Goal: Transaction & Acquisition: Book appointment/travel/reservation

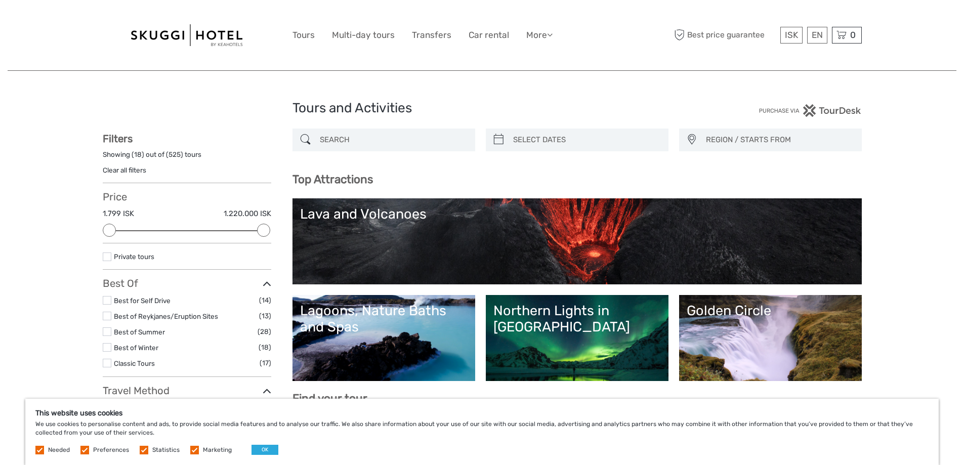
select select
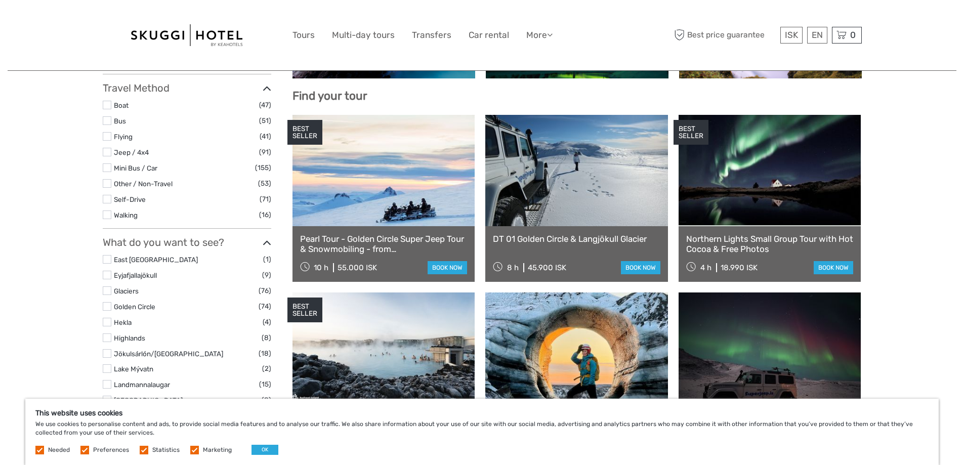
scroll to position [304, 0]
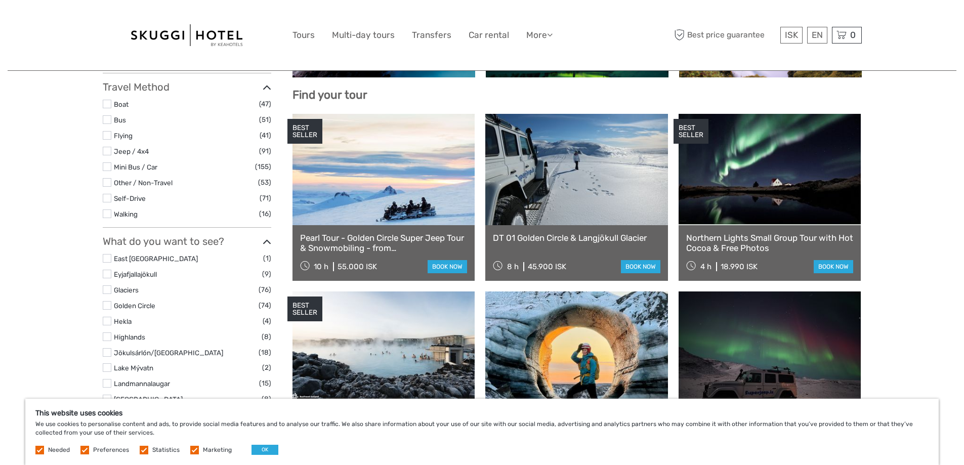
click at [106, 197] on label at bounding box center [107, 198] width 9 height 9
click at [0, 0] on input "checkbox" at bounding box center [0, 0] width 0 height 0
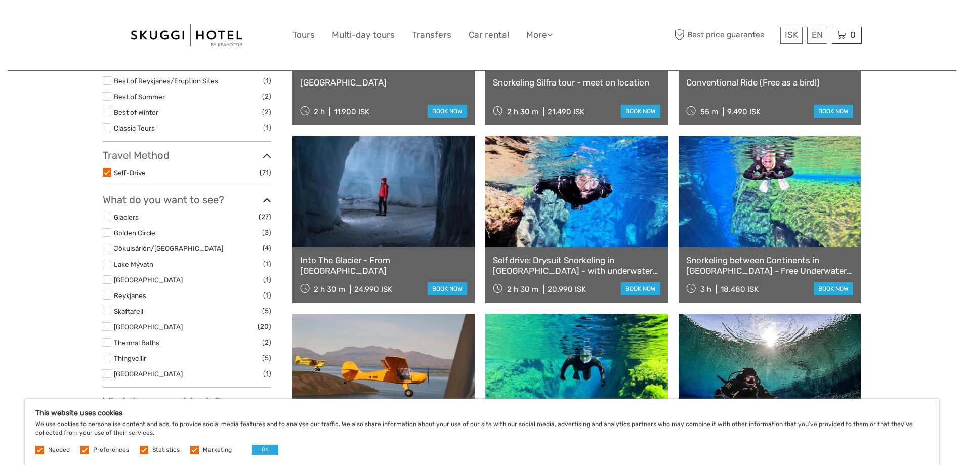
scroll to position [108, 0]
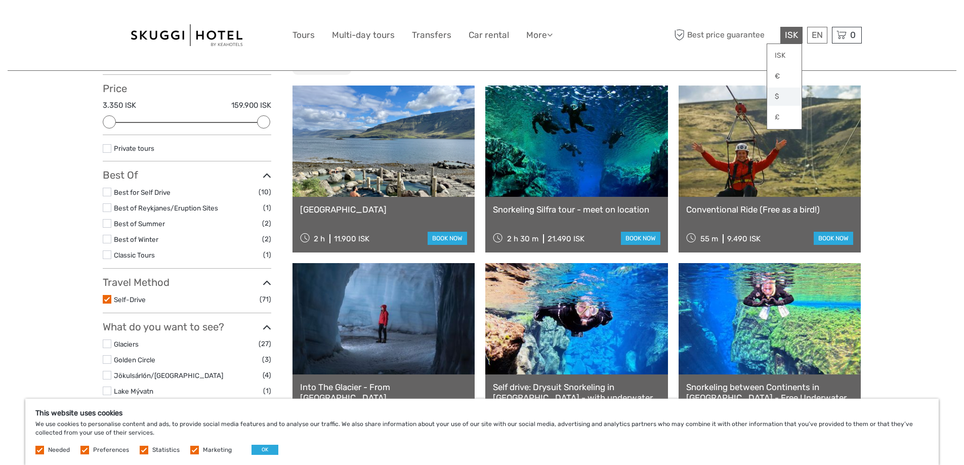
click at [781, 96] on link "$" at bounding box center [784, 97] width 34 height 18
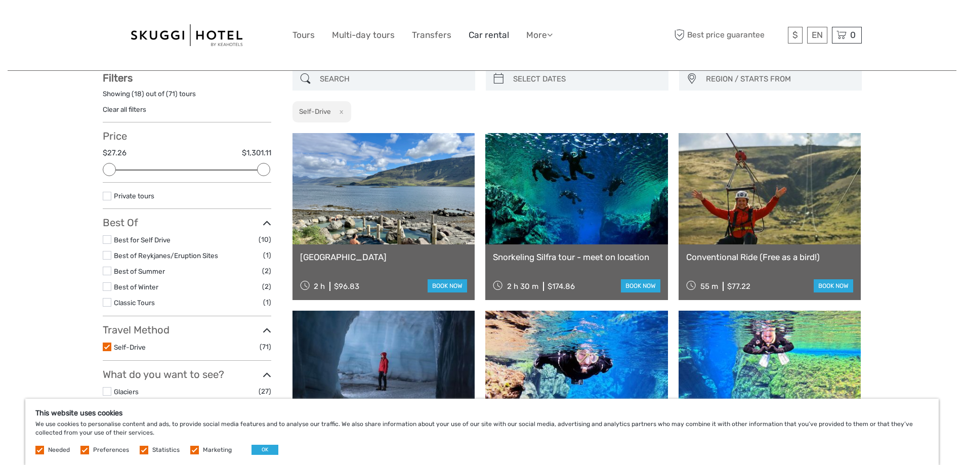
click at [474, 32] on link "Car rental" at bounding box center [488, 35] width 40 height 15
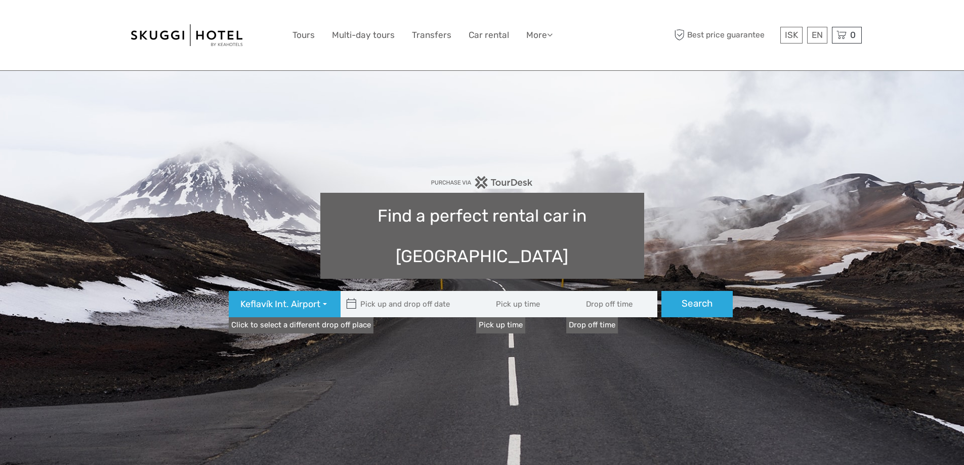
type input "08:00"
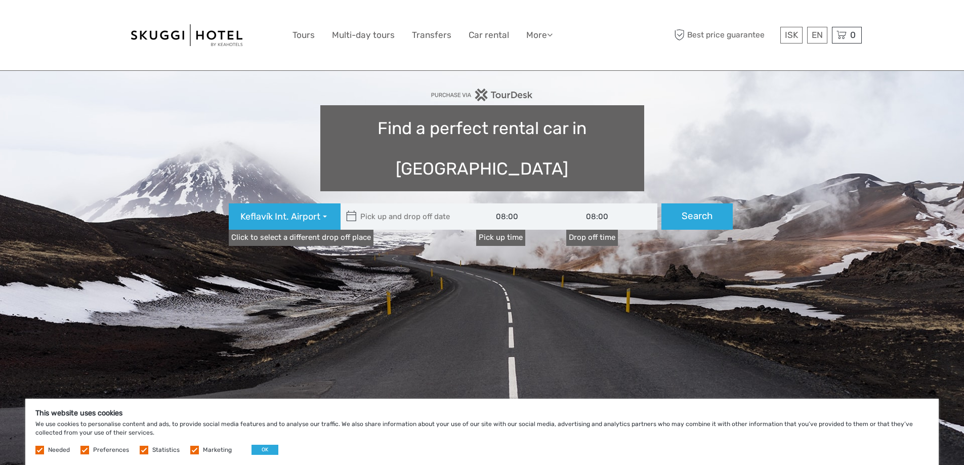
scroll to position [101, 0]
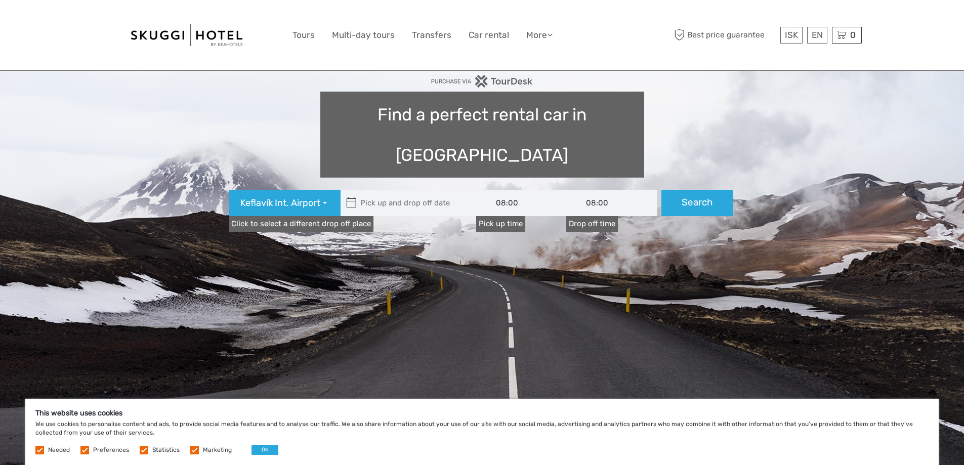
click at [346, 195] on icon at bounding box center [351, 203] width 11 height 16
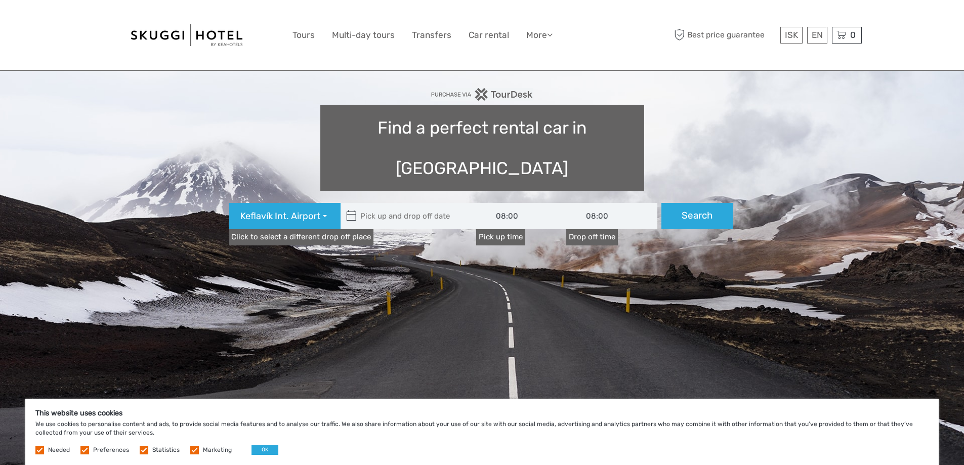
scroll to position [51, 0]
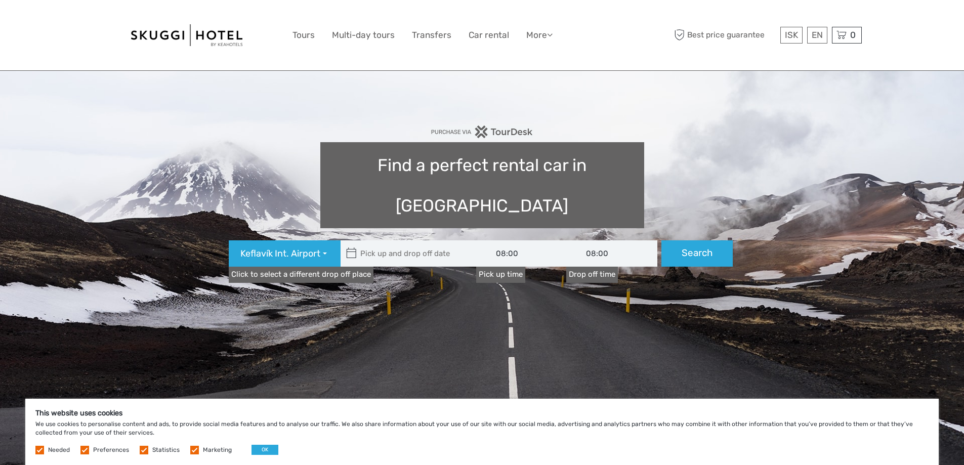
type input "[DATE]"
click at [404, 240] on input "text" at bounding box center [408, 253] width 137 height 26
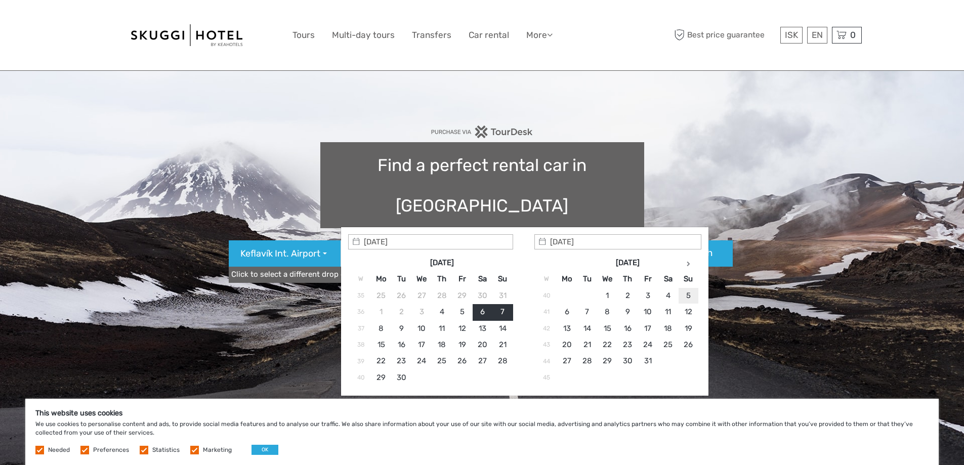
type input "[DATE]"
type input "[DATE] - [DATE]"
click at [97, 450] on label "Preferences" at bounding box center [111, 450] width 36 height 9
click at [0, 0] on input "checkbox" at bounding box center [0, 0] width 0 height 0
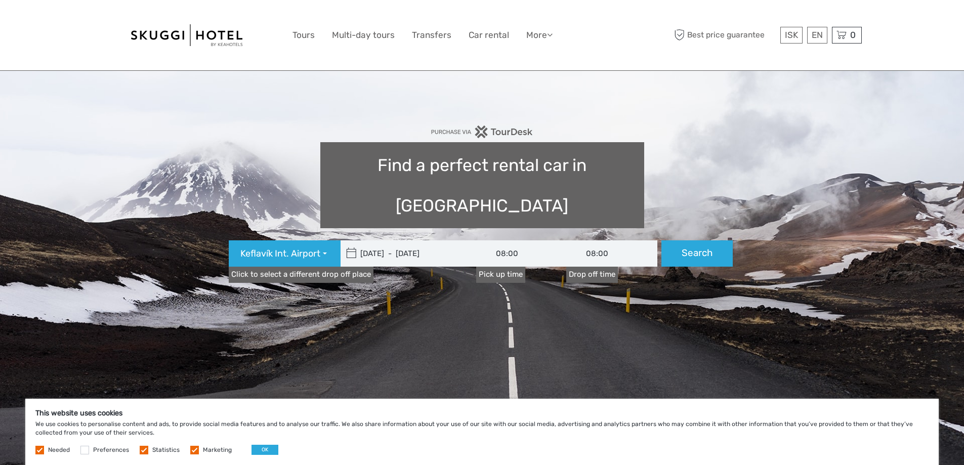
click at [146, 451] on span "Statistics" at bounding box center [160, 449] width 41 height 7
click at [152, 446] on label "Statistics" at bounding box center [165, 450] width 27 height 9
click at [0, 0] on input "checkbox" at bounding box center [0, 0] width 0 height 0
click at [192, 449] on label at bounding box center [194, 450] width 9 height 9
click at [0, 0] on input "checkbox" at bounding box center [0, 0] width 0 height 0
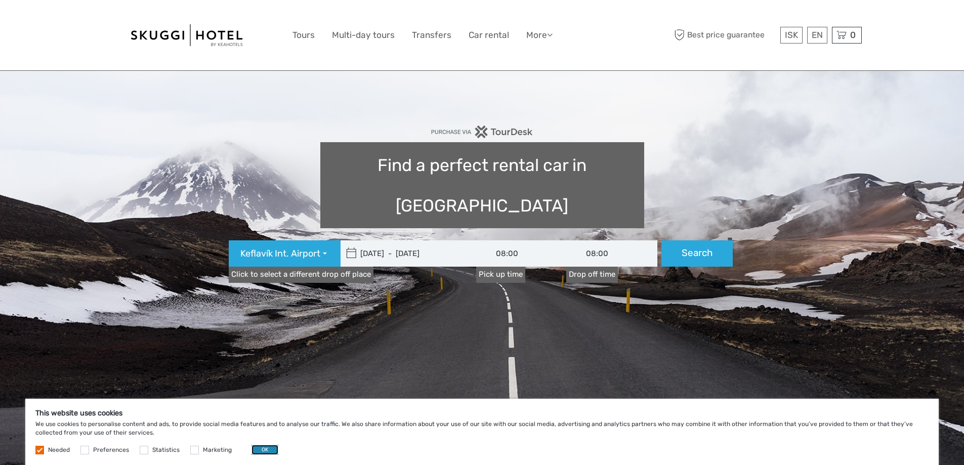
click at [262, 450] on button "OK" at bounding box center [264, 450] width 27 height 10
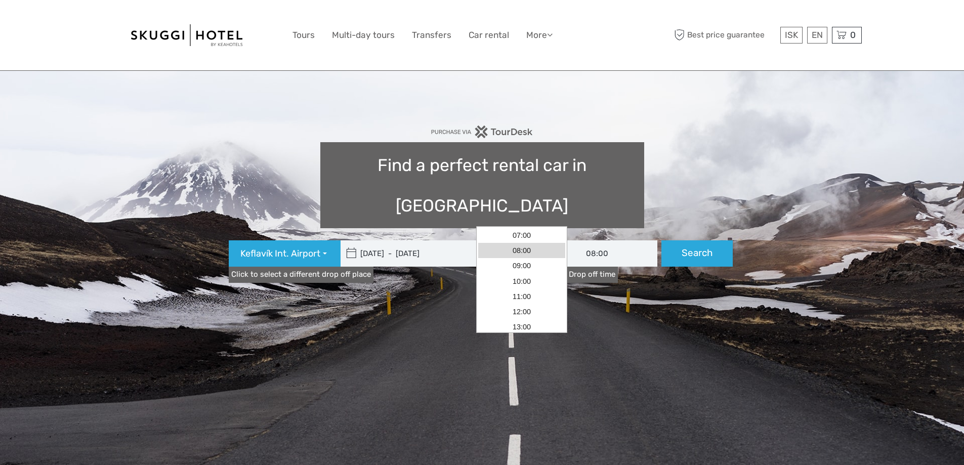
click at [508, 240] on input "08:00" at bounding box center [521, 253] width 91 height 26
click at [526, 236] on link "07:00" at bounding box center [521, 235] width 87 height 15
type input "07:00"
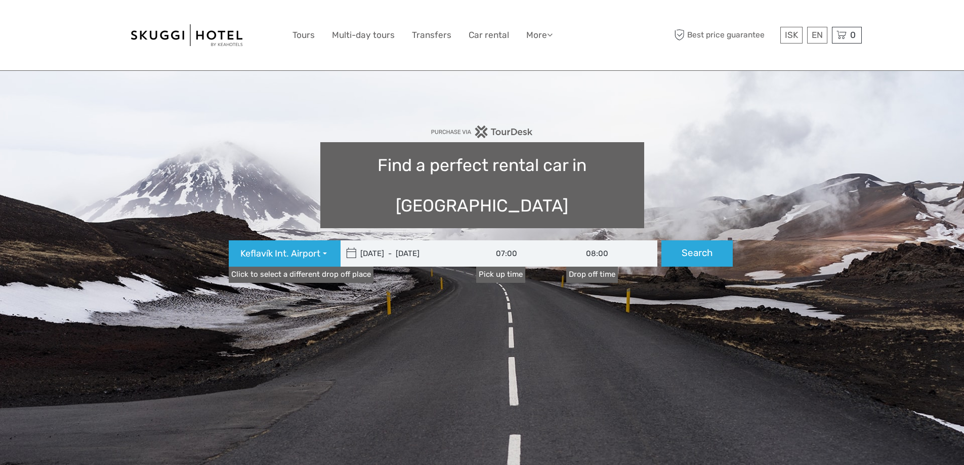
type input "[DATE]"
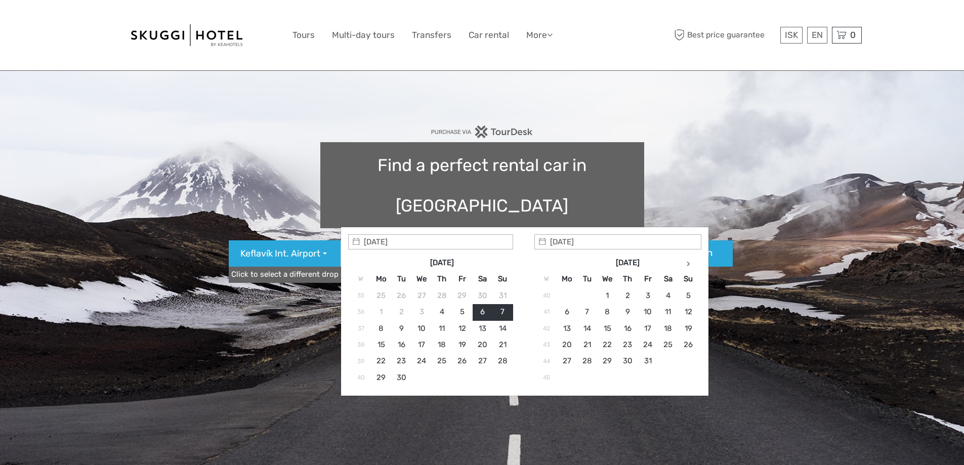
click at [390, 240] on input "[DATE] - [DATE]" at bounding box center [408, 253] width 137 height 26
type input "[DATE]"
type input "[DATE] - [DATE]"
click at [432, 240] on input "[DATE] - [DATE]" at bounding box center [408, 253] width 137 height 26
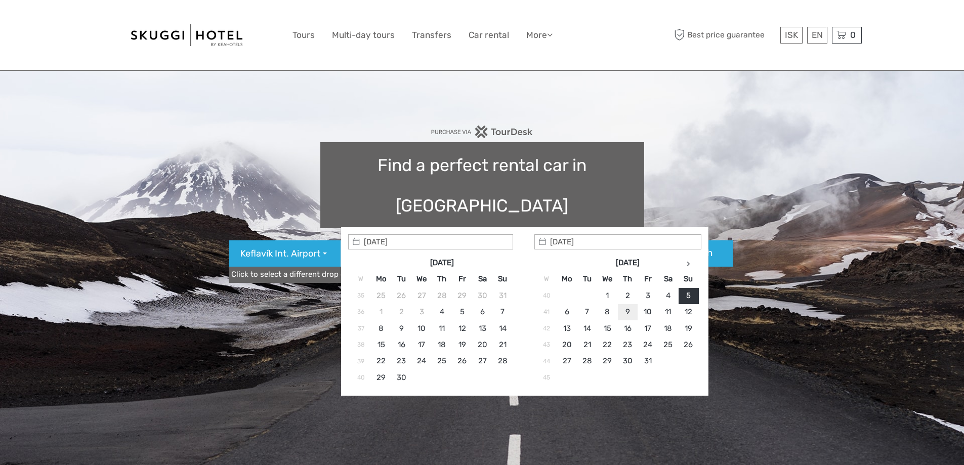
type input "[DATE]"
type input "[DATE] - [DATE]"
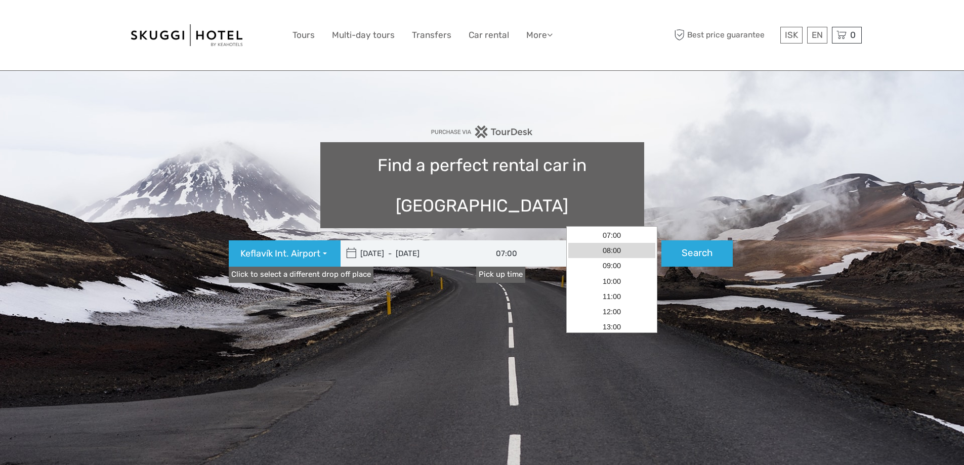
click at [591, 240] on input "08:00" at bounding box center [611, 253] width 91 height 26
click at [610, 287] on link "17:00" at bounding box center [611, 287] width 87 height 15
type input "17:00"
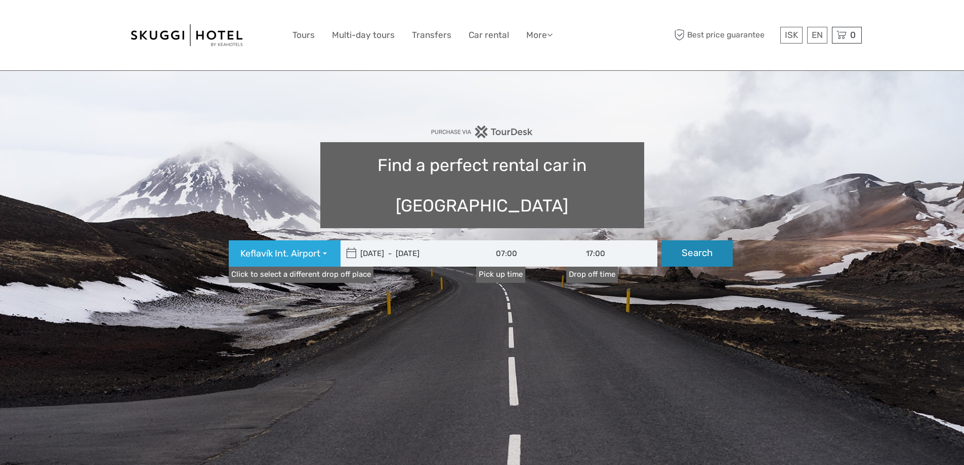
click at [687, 240] on button "Search" at bounding box center [696, 253] width 71 height 26
type input "[DATE] - [DATE]"
type input "07:00"
type input "17:00"
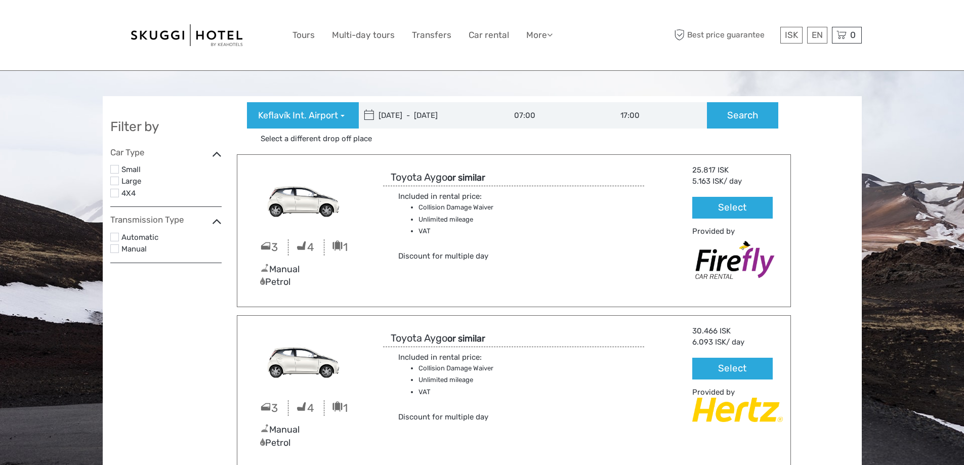
click at [116, 236] on label at bounding box center [114, 237] width 9 height 9
click at [0, 0] on input "checkbox" at bounding box center [0, 0] width 0 height 0
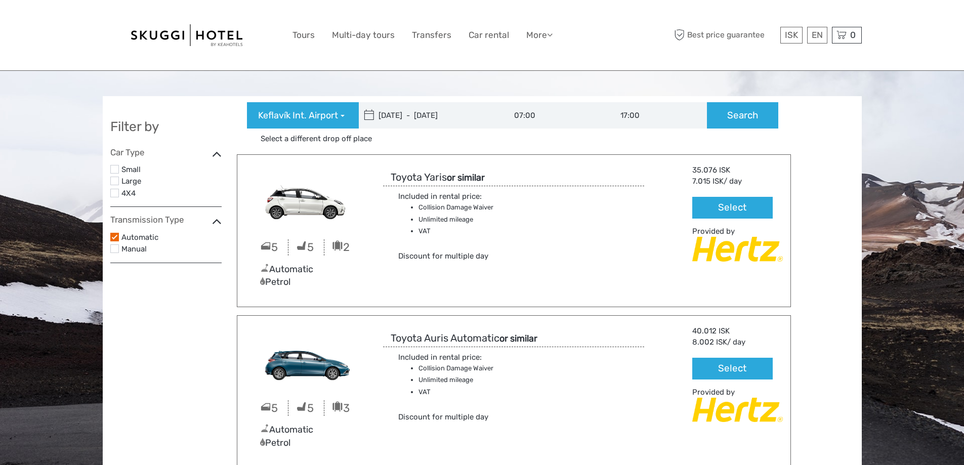
click at [115, 180] on label at bounding box center [114, 181] width 9 height 9
click at [0, 0] on input "checkbox" at bounding box center [0, 0] width 0 height 0
